Goal: Task Accomplishment & Management: Manage account settings

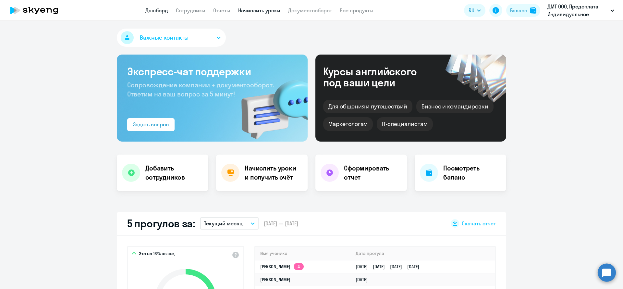
click at [276, 9] on link "Начислить уроки" at bounding box center [259, 10] width 42 height 6
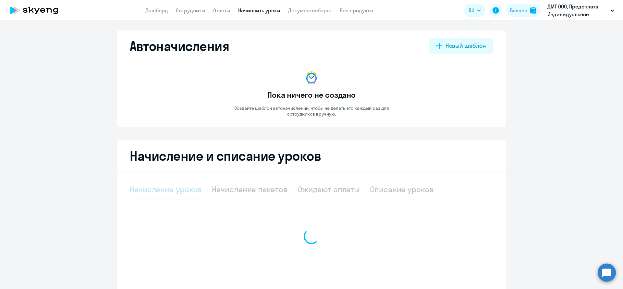
select select "10"
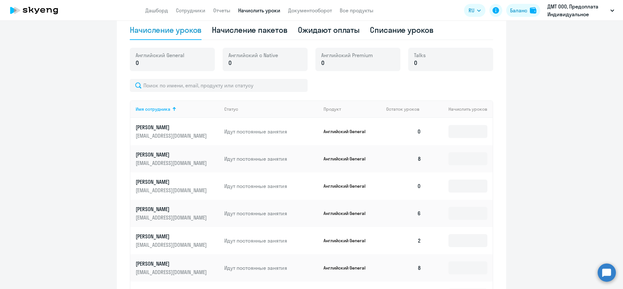
scroll to position [195, 0]
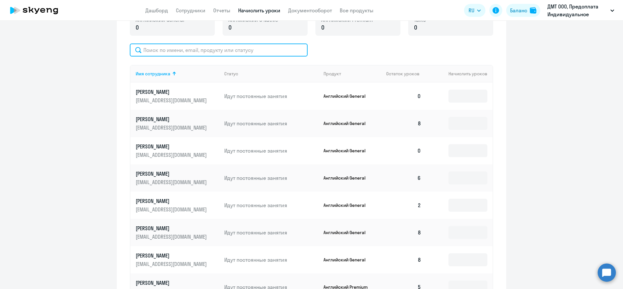
click at [239, 50] on input "text" at bounding box center [219, 49] width 178 height 13
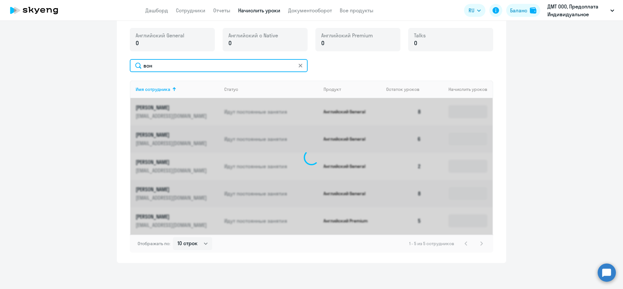
scroll to position [123, 0]
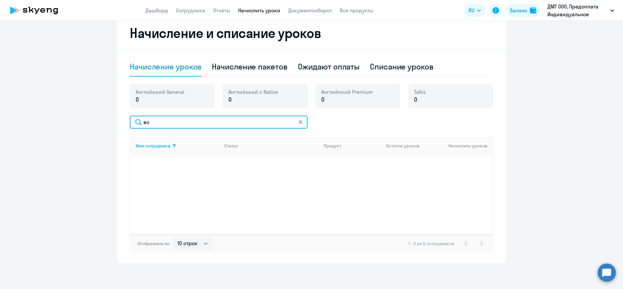
type input "в"
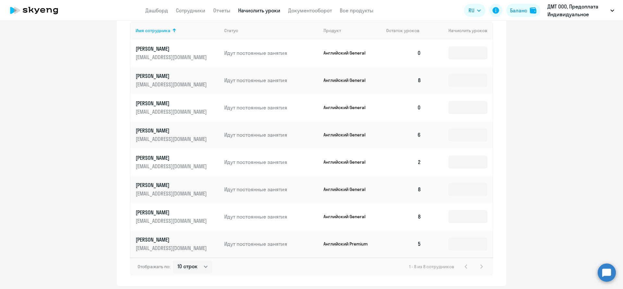
scroll to position [243, 0]
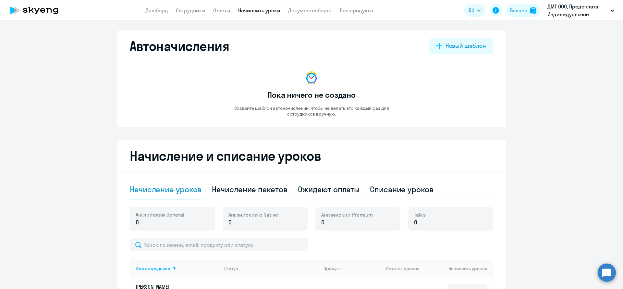
select select "10"
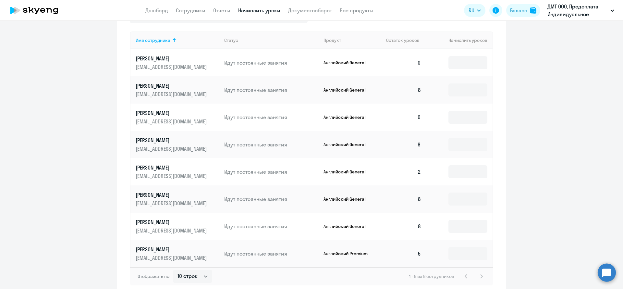
scroll to position [243, 0]
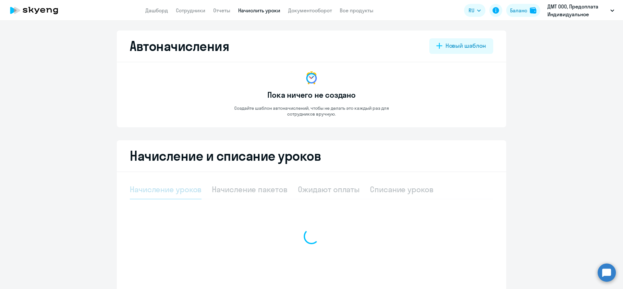
select select "10"
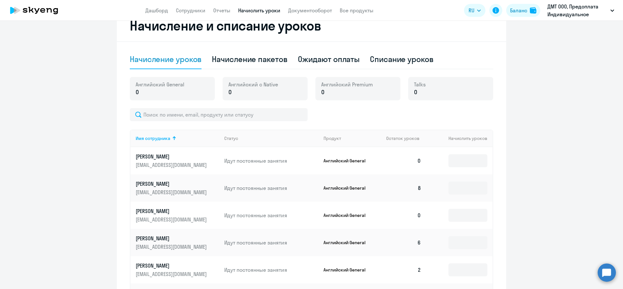
scroll to position [115, 0]
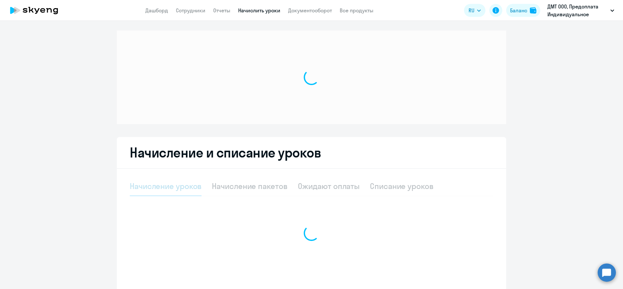
select select "10"
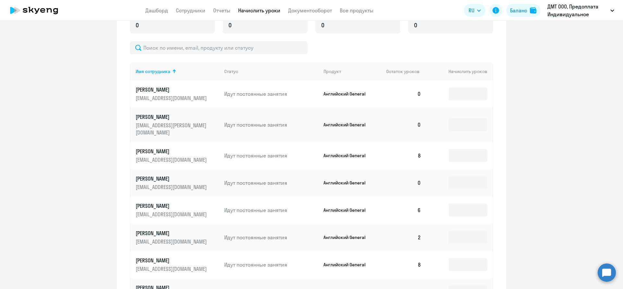
scroll to position [191, 0]
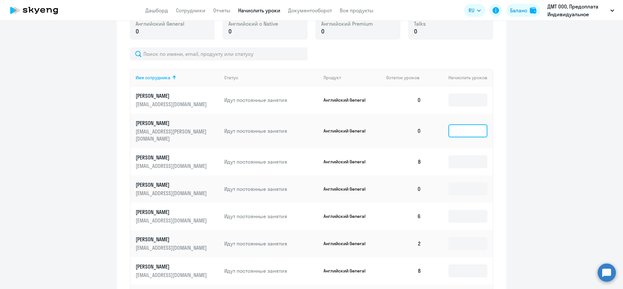
click at [464, 126] on input at bounding box center [467, 130] width 39 height 13
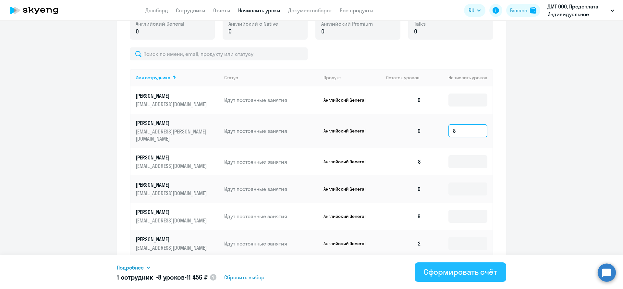
type input "8"
click at [439, 271] on div "Сформировать счёт" at bounding box center [460, 271] width 73 height 10
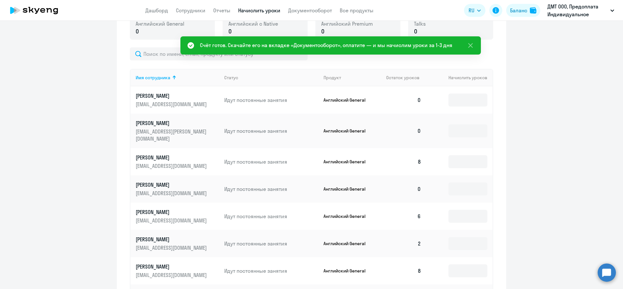
click at [323, 5] on app-header "Дашборд Сотрудники Отчеты Начислить уроки Документооборот Все продукты Дашборд …" at bounding box center [311, 10] width 623 height 21
click at [319, 8] on link "Документооборот" at bounding box center [310, 10] width 44 height 6
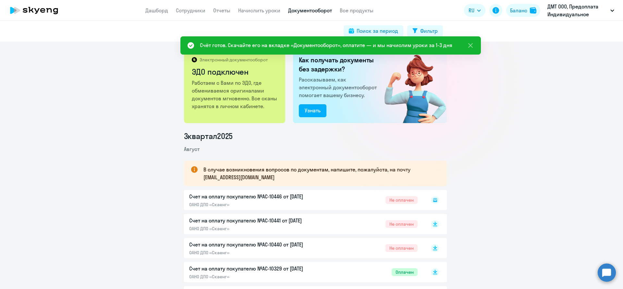
click at [431, 198] on rect at bounding box center [435, 200] width 8 height 8
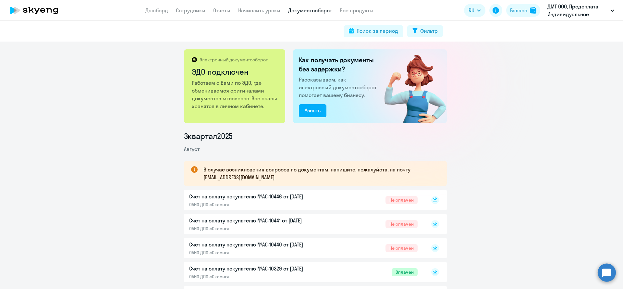
click at [431, 202] on rect at bounding box center [435, 200] width 8 height 8
click at [57, 103] on div "Электронный документооборот ЭДО подключен Работаем с Вами по ЭДО, где обменивае…" at bounding box center [311, 165] width 623 height 247
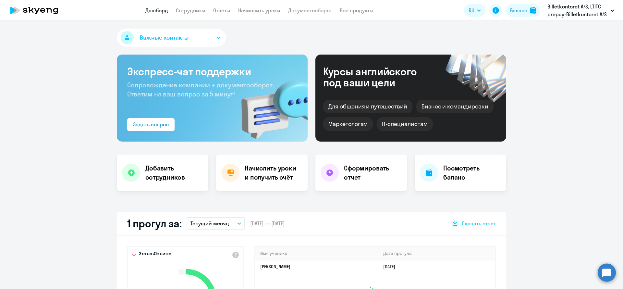
select select "30"
click at [243, 6] on app-header "Дашборд Сотрудники Отчеты Начислить уроки Документооборот Все продукты Дашборд …" at bounding box center [311, 10] width 623 height 21
click at [244, 10] on link "Начислить уроки" at bounding box center [259, 10] width 42 height 6
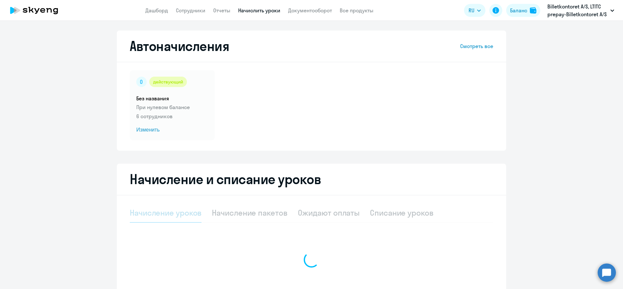
select select "10"
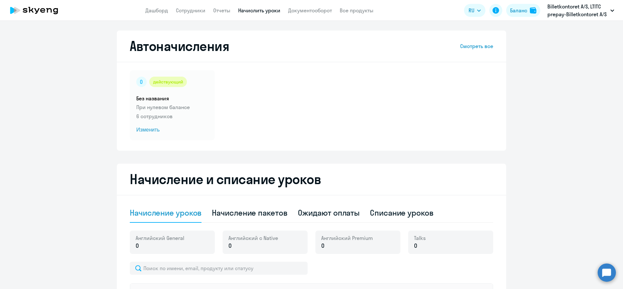
click at [512, 21] on div "Автоначисления Смотреть все действующий Без названия При нулевом балансе 6 сотр…" at bounding box center [311, 155] width 623 height 268
click at [522, 11] on div "Баланс" at bounding box center [518, 10] width 17 height 8
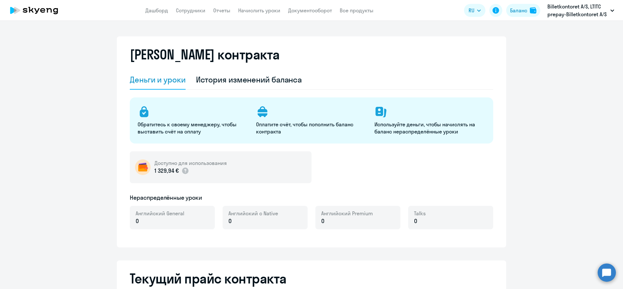
select select "english_adult_not_native_speaker"
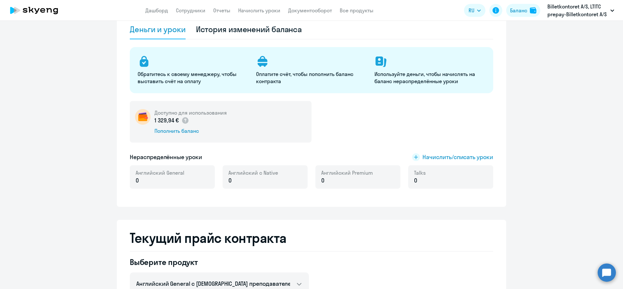
scroll to position [97, 0]
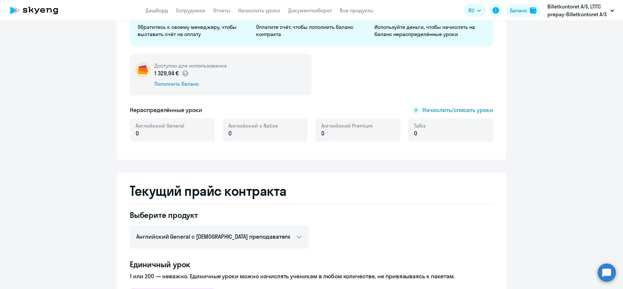
click at [455, 105] on div "Доступно для использования 1 329,94 € Пополнить баланс Нераспределённые уроки Н…" at bounding box center [311, 101] width 363 height 95
click at [453, 108] on span "Начислить/списать уроки" at bounding box center [458, 110] width 71 height 8
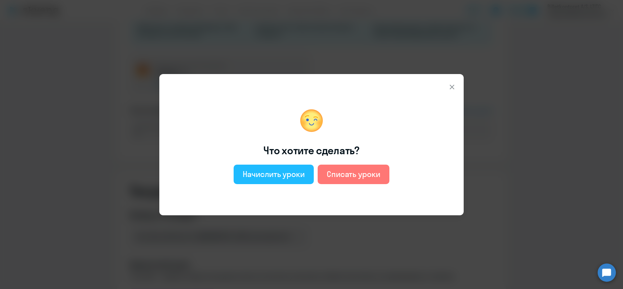
click at [259, 177] on div "Начислить уроки" at bounding box center [274, 174] width 62 height 10
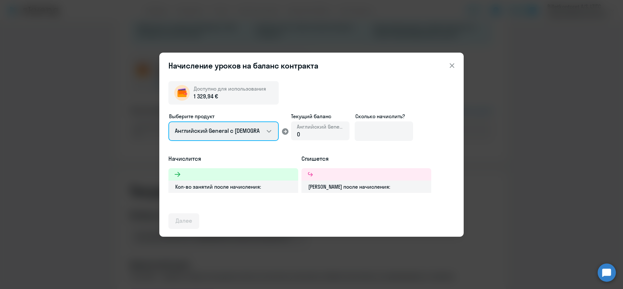
click at [238, 137] on select "Английский General с [DEMOGRAPHIC_DATA] преподавателем Английский General с [DE…" at bounding box center [223, 130] width 110 height 19
select select "english_adult_native_speaker"
click at [168, 121] on select "Английский General с [DEMOGRAPHIC_DATA] преподавателем Английский General с [DE…" at bounding box center [223, 130] width 110 height 19
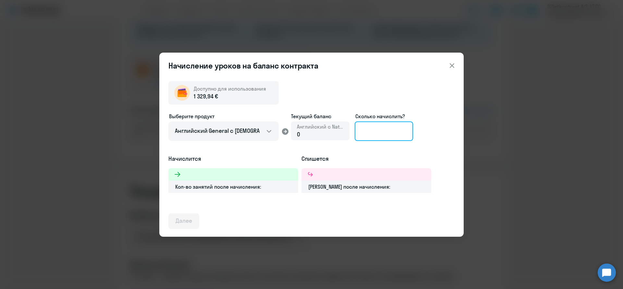
click at [394, 130] on input at bounding box center [384, 130] width 58 height 19
type input "1"
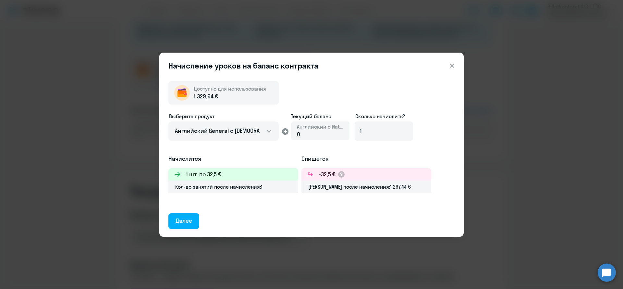
click at [189, 219] on div "Далее" at bounding box center [184, 220] width 17 height 8
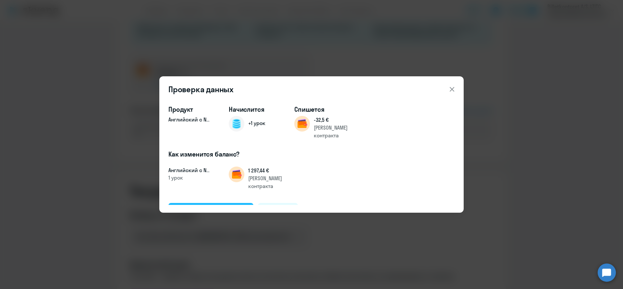
click at [203, 206] on div "Подтвердить и начислить" at bounding box center [211, 210] width 71 height 8
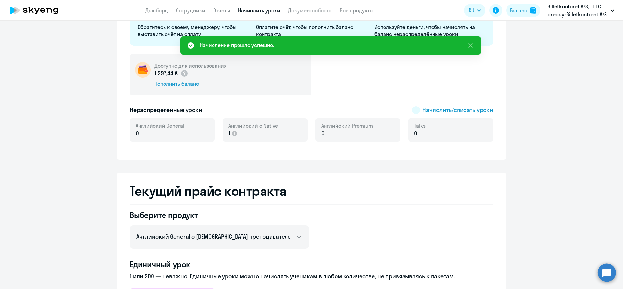
click at [257, 12] on link "Начислить уроки" at bounding box center [259, 10] width 42 height 6
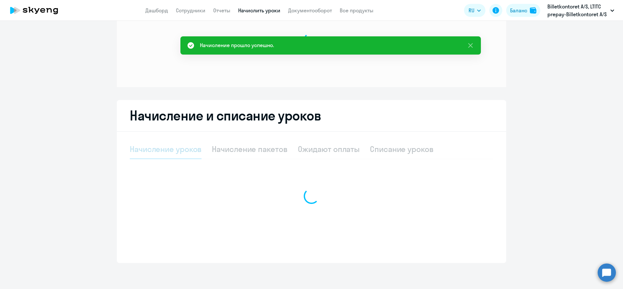
scroll to position [37, 0]
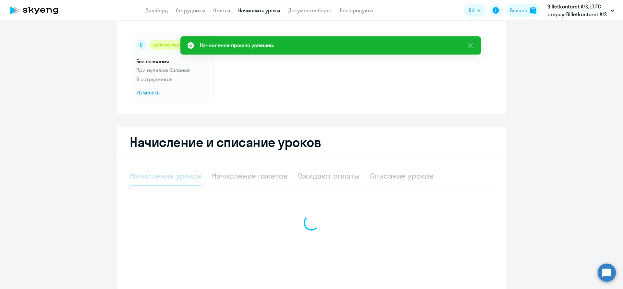
select select "10"
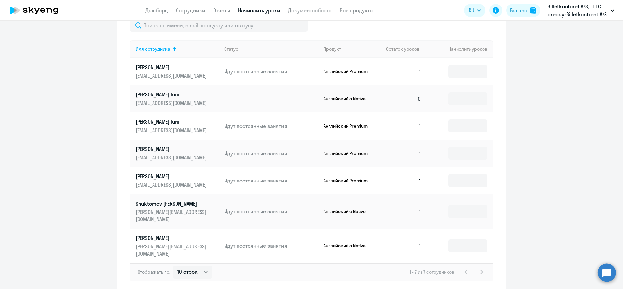
scroll to position [257, 0]
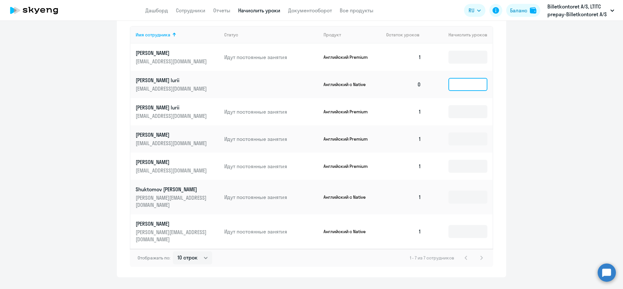
click at [472, 84] on input at bounding box center [467, 84] width 39 height 13
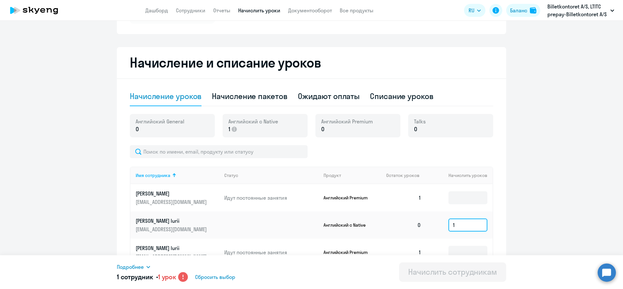
scroll to position [160, 0]
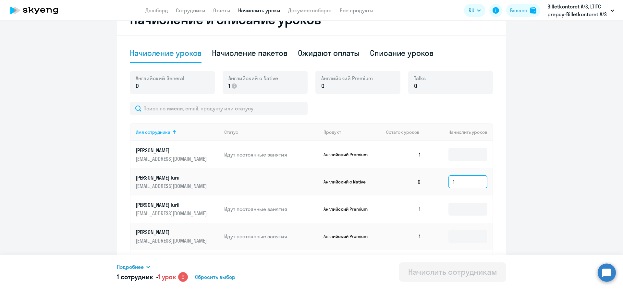
type input "1"
click at [377, 53] on div "Списание уроков" at bounding box center [402, 53] width 64 height 10
select select "10"
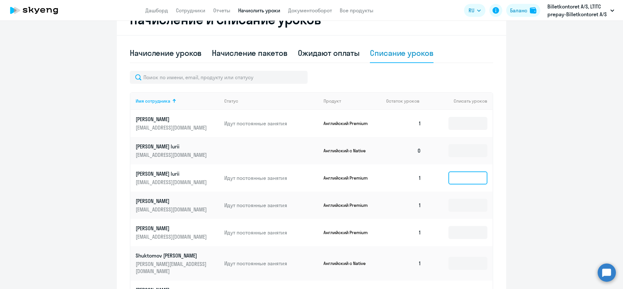
click at [461, 180] on input at bounding box center [467, 177] width 39 height 13
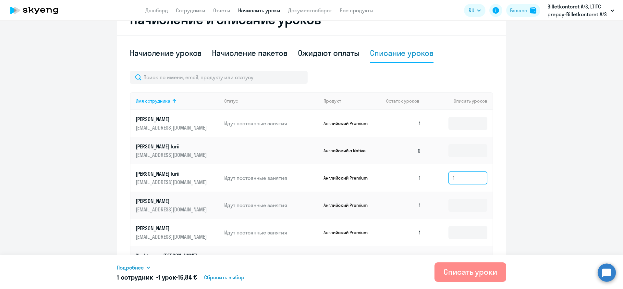
type input "1"
click at [467, 271] on div "Списать уроки" at bounding box center [471, 271] width 54 height 10
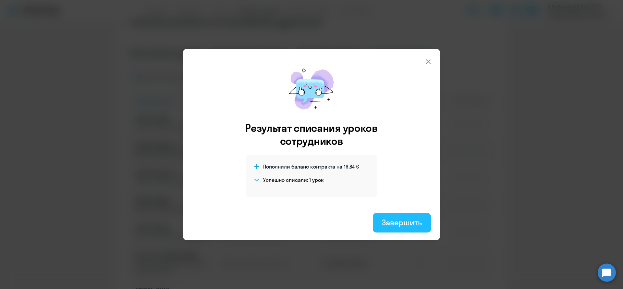
click at [396, 222] on div "Завершить" at bounding box center [402, 222] width 40 height 10
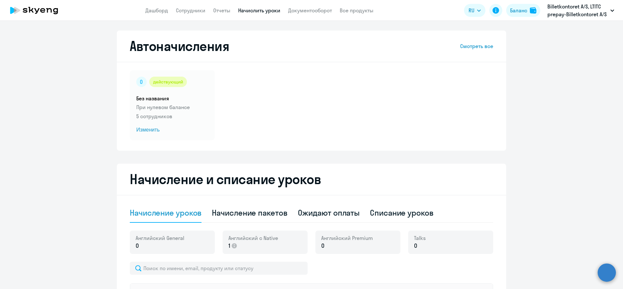
select select "10"
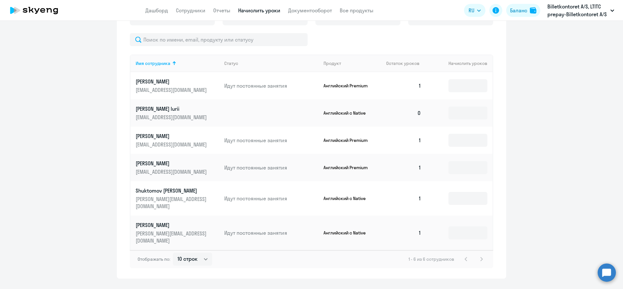
scroll to position [230, 0]
click at [456, 105] on input at bounding box center [467, 111] width 39 height 13
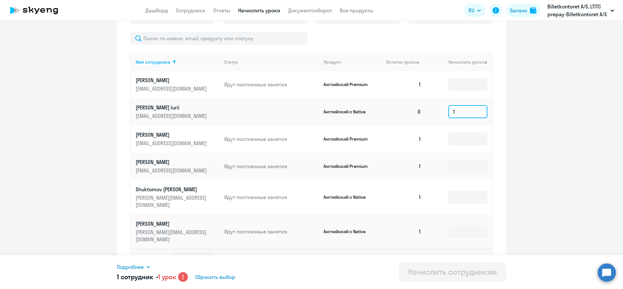
drag, startPoint x: 460, startPoint y: 113, endPoint x: 429, endPoint y: 110, distance: 31.3
click at [429, 110] on td "1" at bounding box center [459, 111] width 66 height 27
type input "2"
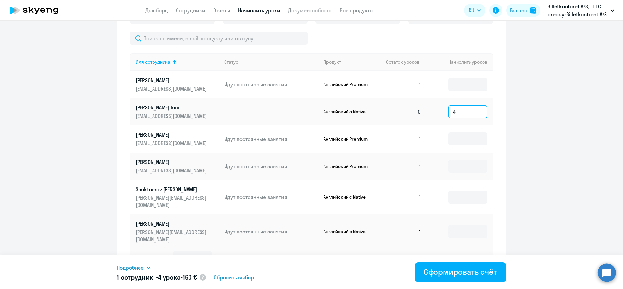
type input "4"
drag, startPoint x: 579, startPoint y: 126, endPoint x: 571, endPoint y: 118, distance: 10.6
click at [579, 126] on ng-component "Автоначисления Смотреть все действующий Без названия При нулевом балансе 5 сотр…" at bounding box center [311, 39] width 623 height 476
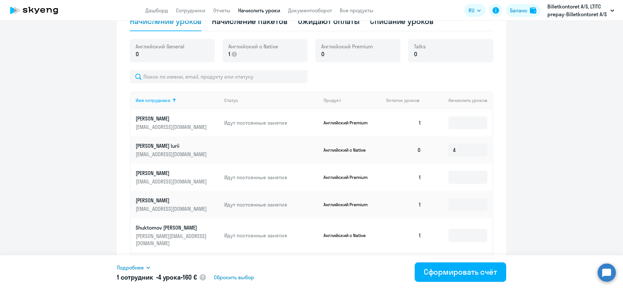
scroll to position [0, 0]
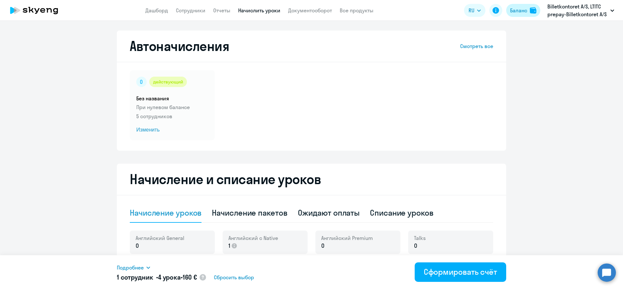
click at [520, 13] on div "Баланс" at bounding box center [518, 10] width 17 height 8
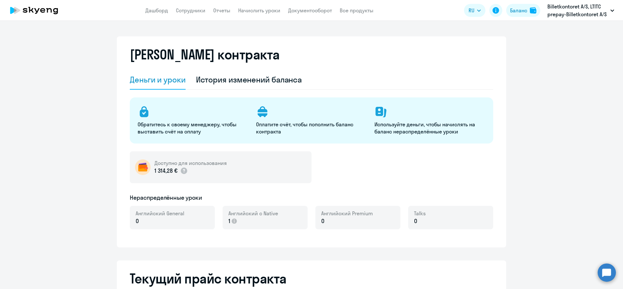
select select "english_adult_not_native_speaker"
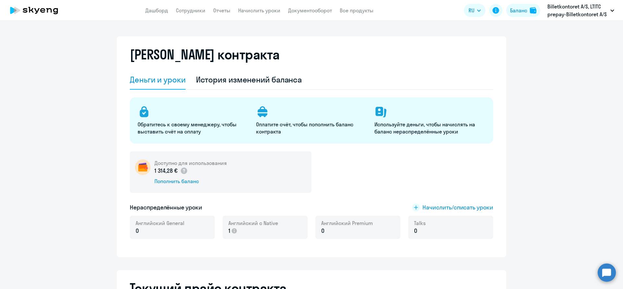
click at [457, 202] on div "Доступно для использования 1 314,28 € Пополнить баланс Нераспределённые уроки Н…" at bounding box center [311, 198] width 363 height 95
click at [446, 202] on div "Доступно для использования 1 314,28 € Пополнить баланс Нераспределённые уроки Н…" at bounding box center [311, 198] width 363 height 95
click at [445, 208] on span "Начислить/списать уроки" at bounding box center [458, 207] width 71 height 8
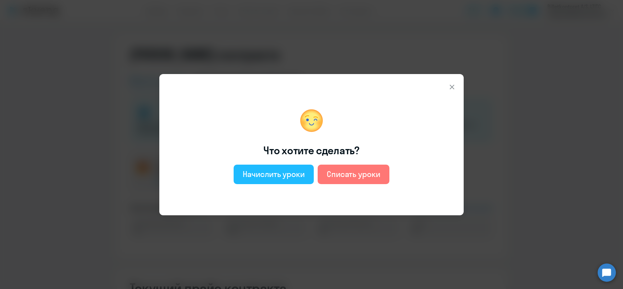
click at [277, 172] on div "Начислить уроки" at bounding box center [274, 174] width 62 height 10
select select "english_adult_not_native_speaker"
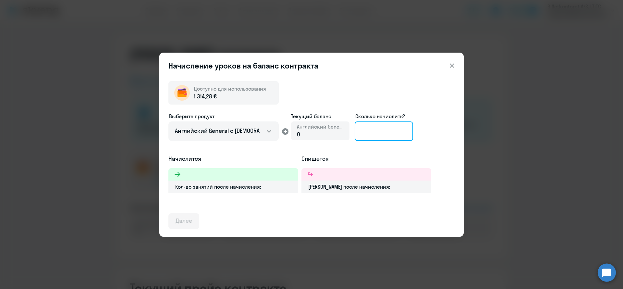
click at [382, 128] on input at bounding box center [384, 130] width 58 height 19
type input "3"
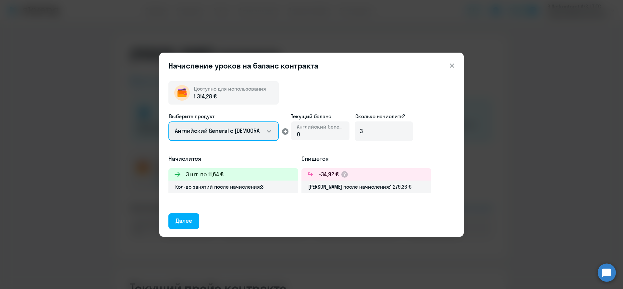
click at [250, 130] on select "Английский General с [DEMOGRAPHIC_DATA] преподавателем Английский General с [DE…" at bounding box center [223, 130] width 110 height 19
select select "english_adult_native_speaker"
click at [168, 121] on select "Английский General с [DEMOGRAPHIC_DATA] преподавателем Английский General с [DE…" at bounding box center [223, 130] width 110 height 19
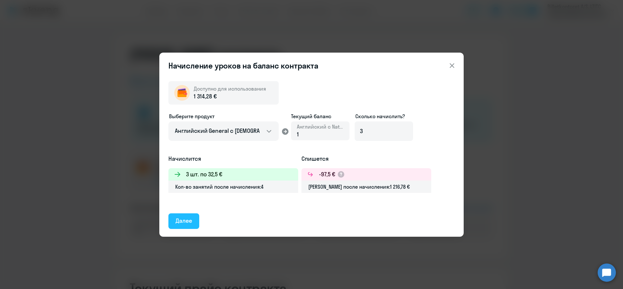
click at [189, 222] on div "Далее" at bounding box center [184, 220] width 17 height 8
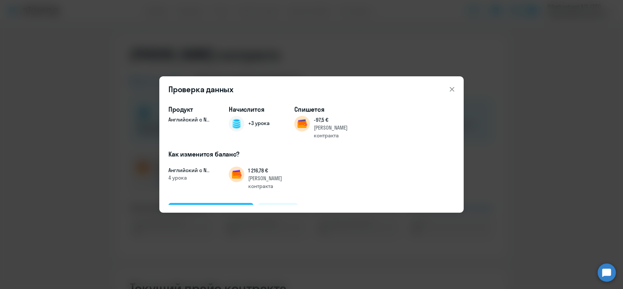
click at [213, 206] on div "Подтвердить и начислить" at bounding box center [211, 210] width 71 height 8
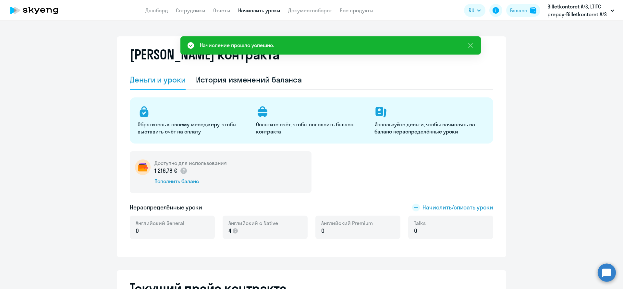
click at [252, 8] on link "Начислить уроки" at bounding box center [259, 10] width 42 height 6
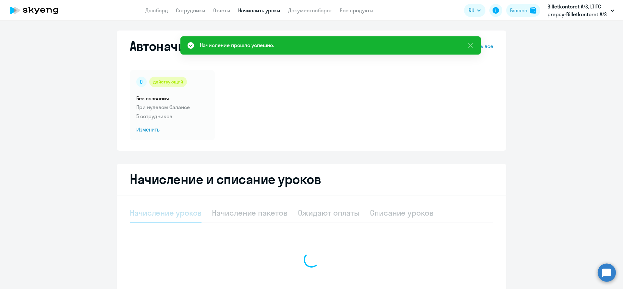
select select "10"
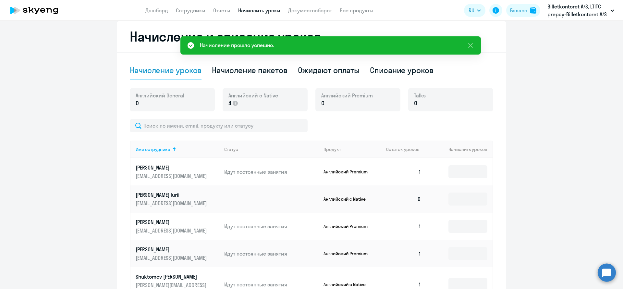
scroll to position [195, 0]
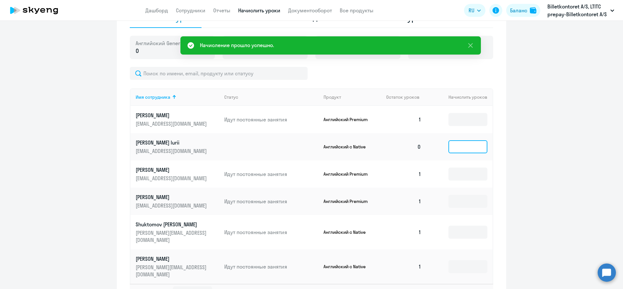
click at [470, 145] on input at bounding box center [467, 146] width 39 height 13
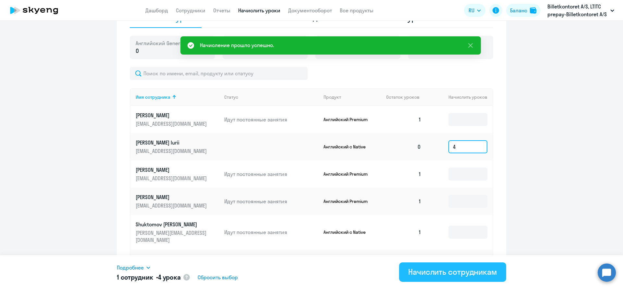
type input "4"
click at [442, 274] on div "Начислить сотрудникам" at bounding box center [452, 271] width 89 height 10
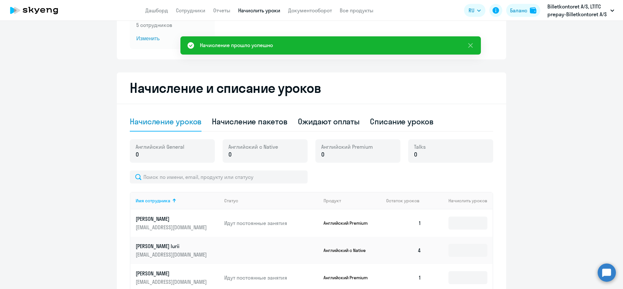
scroll to position [49, 0]
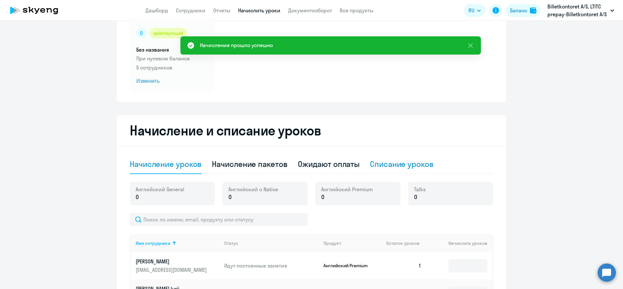
click at [408, 160] on div "Списание уроков" at bounding box center [402, 164] width 64 height 10
select select "10"
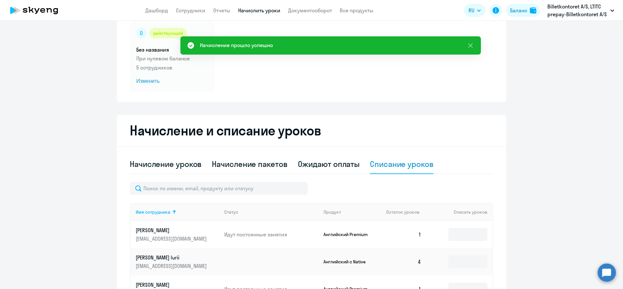
scroll to position [146, 0]
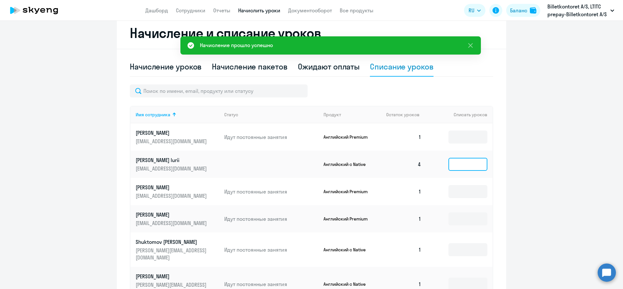
click at [449, 164] on input at bounding box center [467, 164] width 39 height 13
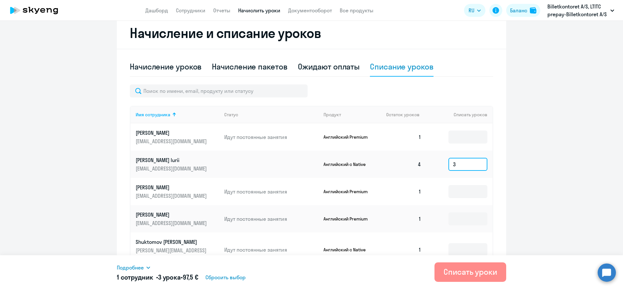
type input "3"
click at [455, 276] on div "Списать уроки" at bounding box center [471, 271] width 54 height 10
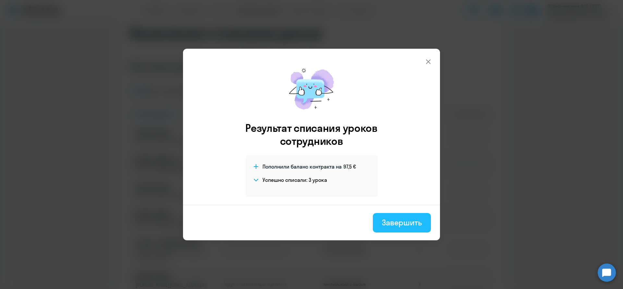
click at [413, 217] on div "Завершить" at bounding box center [402, 222] width 40 height 10
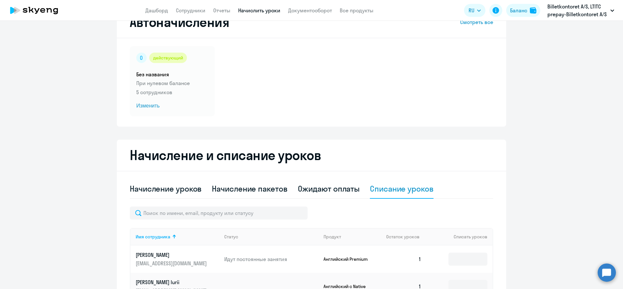
scroll to position [0, 0]
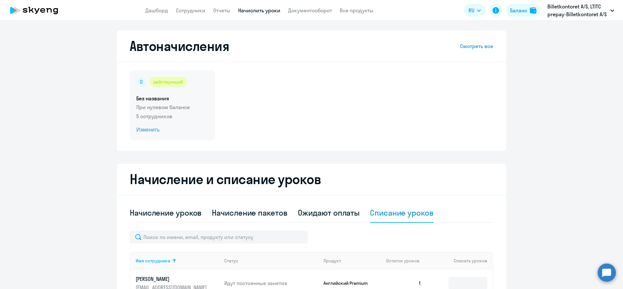
click at [147, 131] on span "Изменить" at bounding box center [172, 130] width 72 height 8
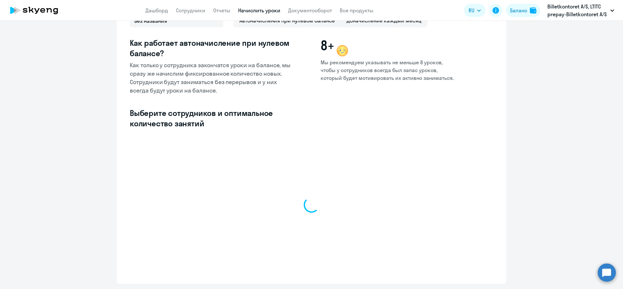
select select "10"
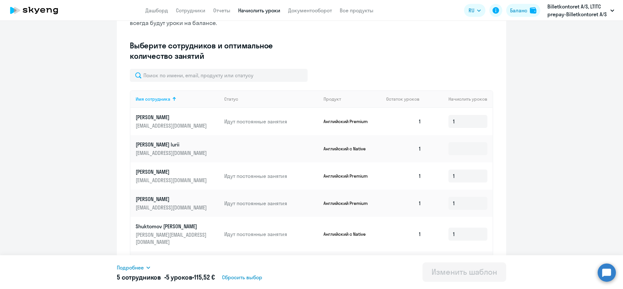
scroll to position [173, 0]
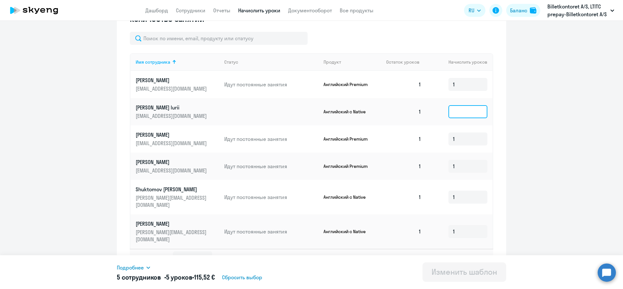
click at [468, 114] on input at bounding box center [467, 111] width 39 height 13
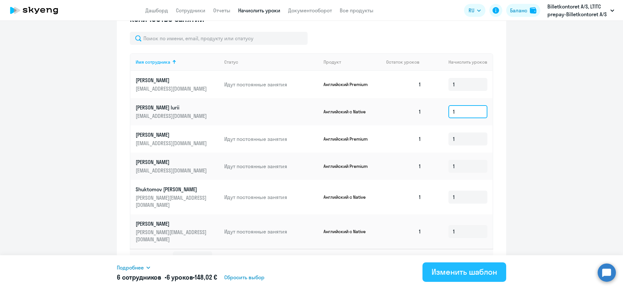
type input "1"
click at [463, 271] on div "Изменить шаблон" at bounding box center [465, 271] width 66 height 10
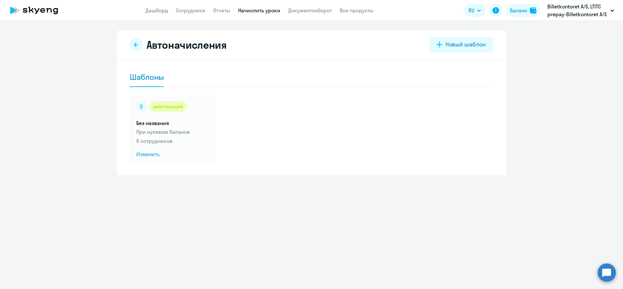
click at [48, 140] on ng-component "Автоначисления Новый шаблон Шаблоны действующий Без названия При нулевом баланс…" at bounding box center [311, 103] width 623 height 145
